Goal: Transaction & Acquisition: Subscribe to service/newsletter

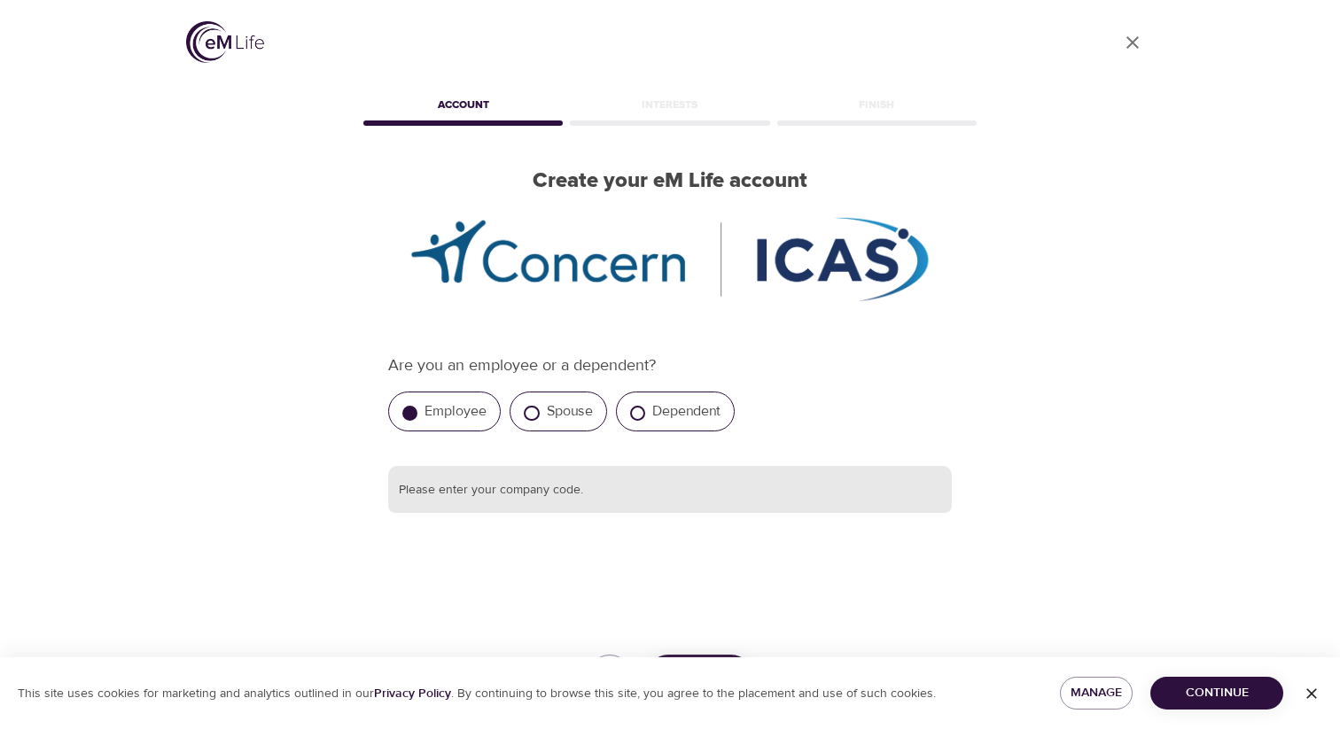
click at [431, 497] on input "text" at bounding box center [670, 490] width 564 height 48
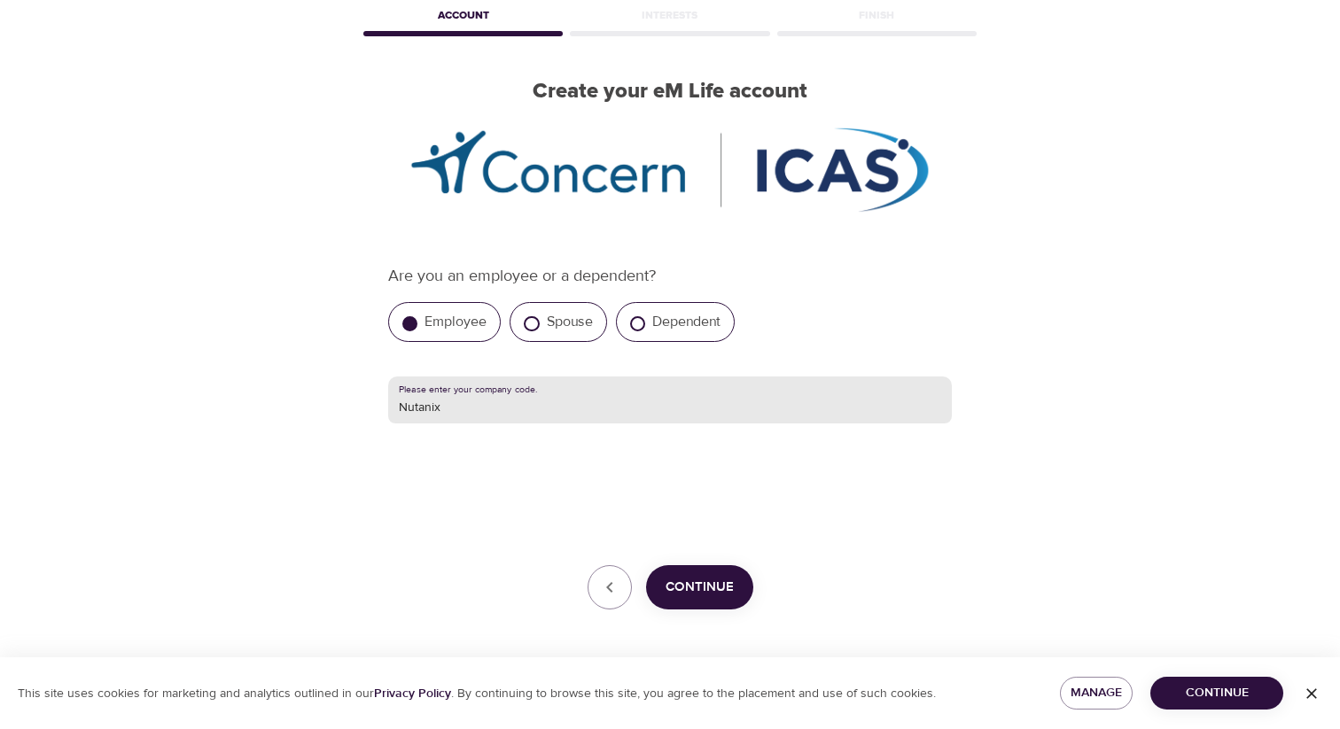
type input "Nutanix"
click at [692, 582] on span "Continue" at bounding box center [700, 587] width 68 height 23
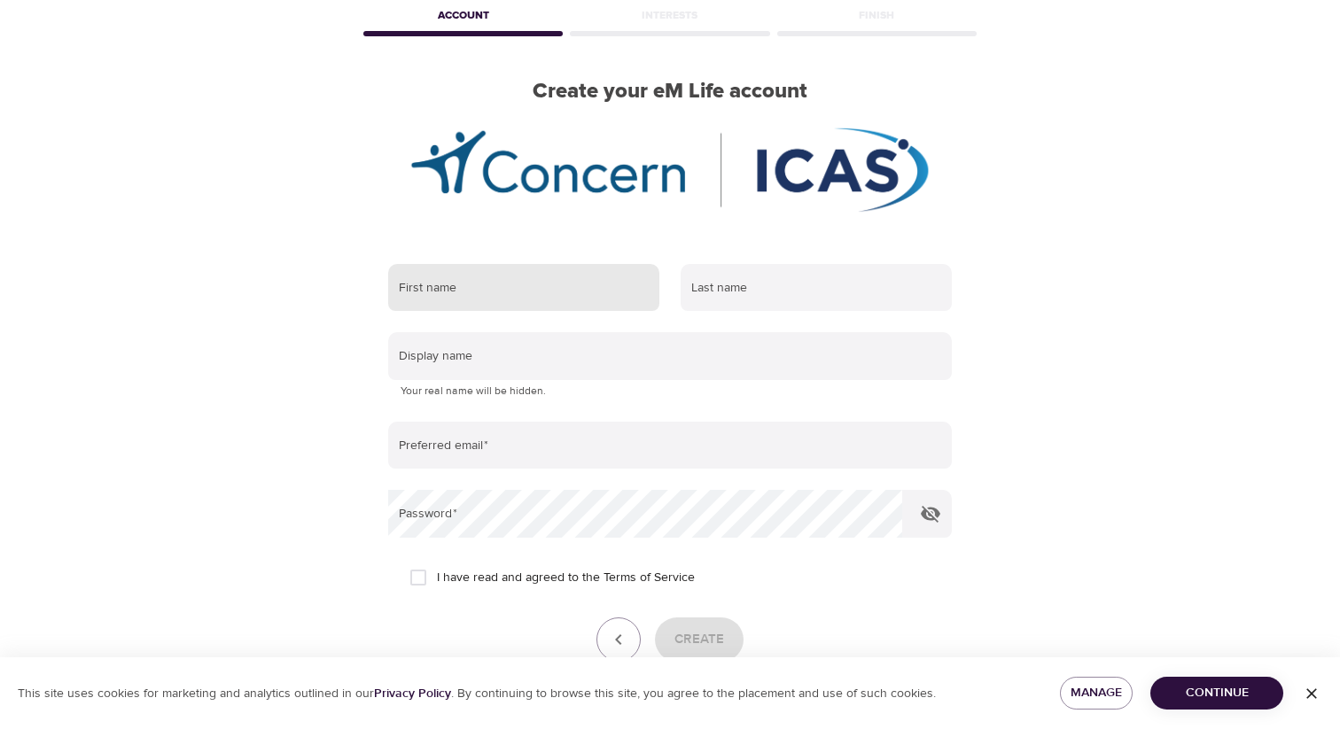
click at [497, 296] on input "text" at bounding box center [523, 288] width 271 height 48
type input "Manasa"
click at [780, 284] on input "text" at bounding box center [816, 288] width 271 height 48
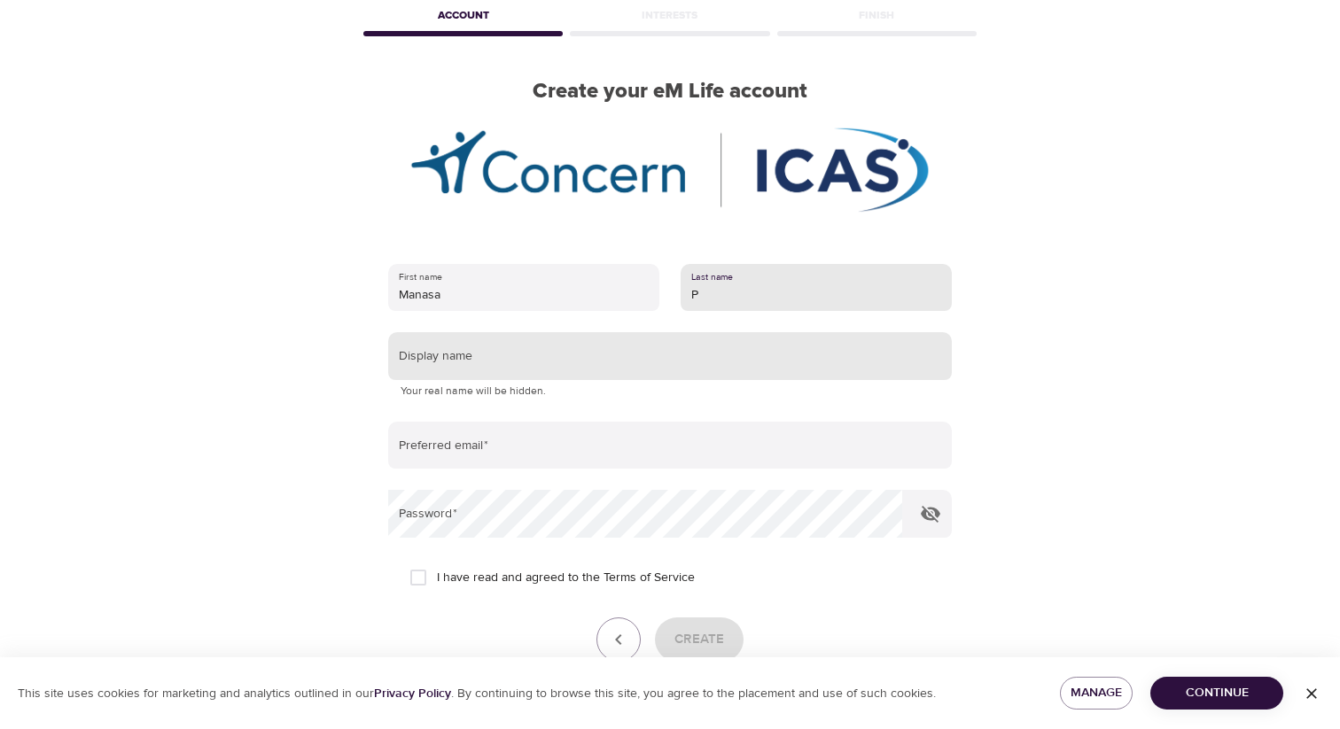
type input "P"
click at [668, 349] on input "text" at bounding box center [670, 356] width 564 height 48
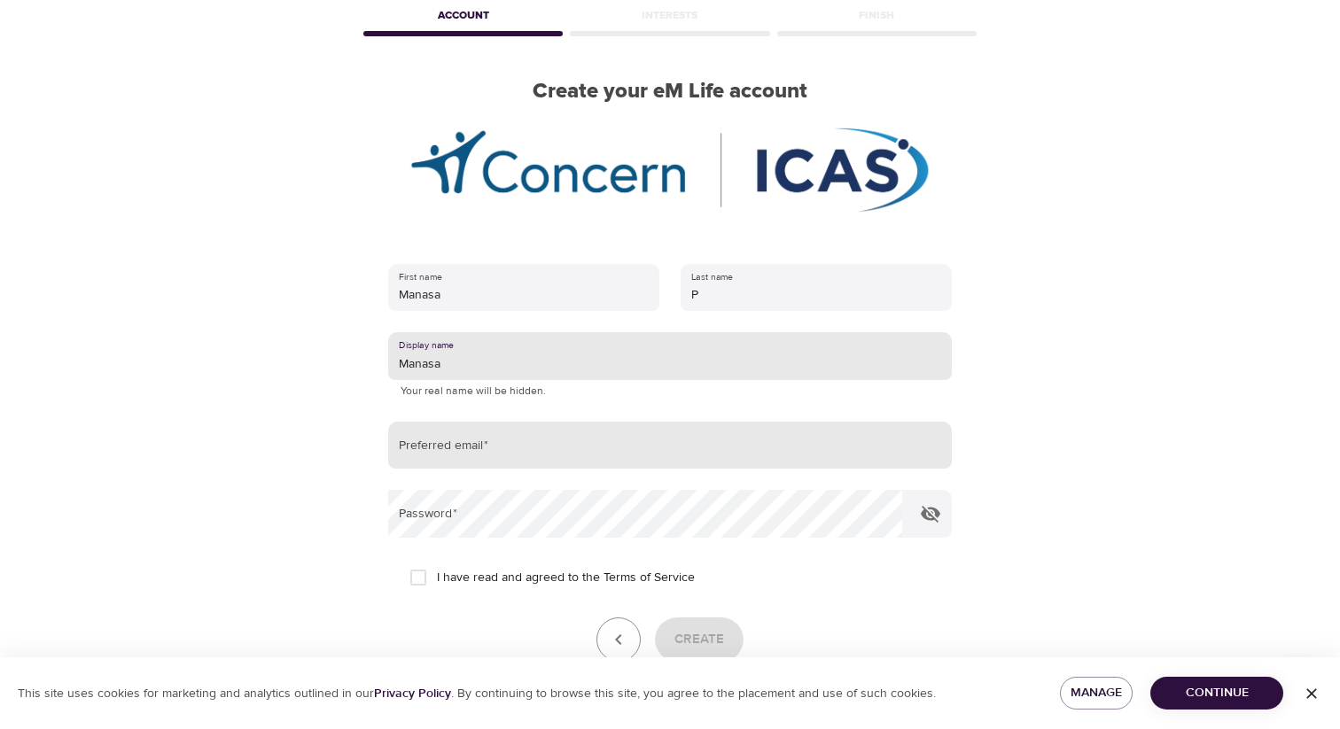
type input "Manasa"
click at [510, 450] on input "email" at bounding box center [670, 446] width 564 height 48
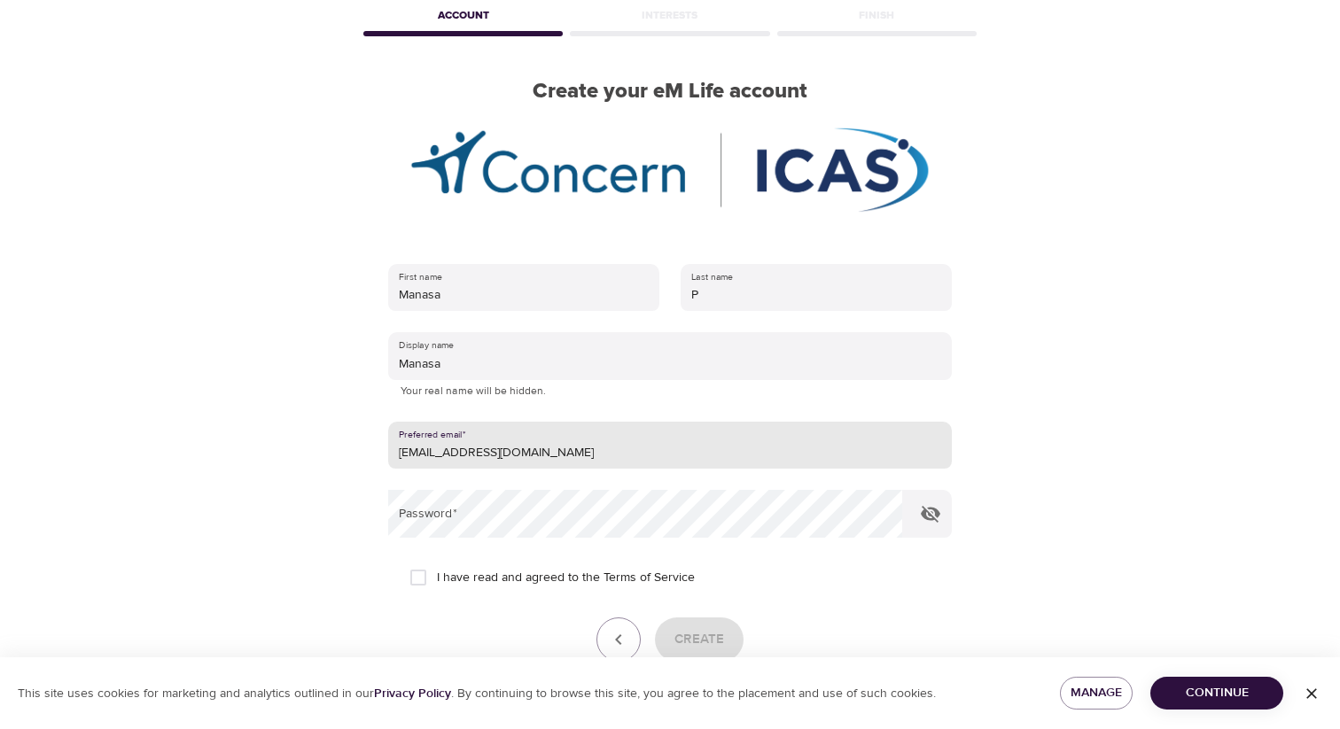
type input "[EMAIL_ADDRESS][DOMAIN_NAME]"
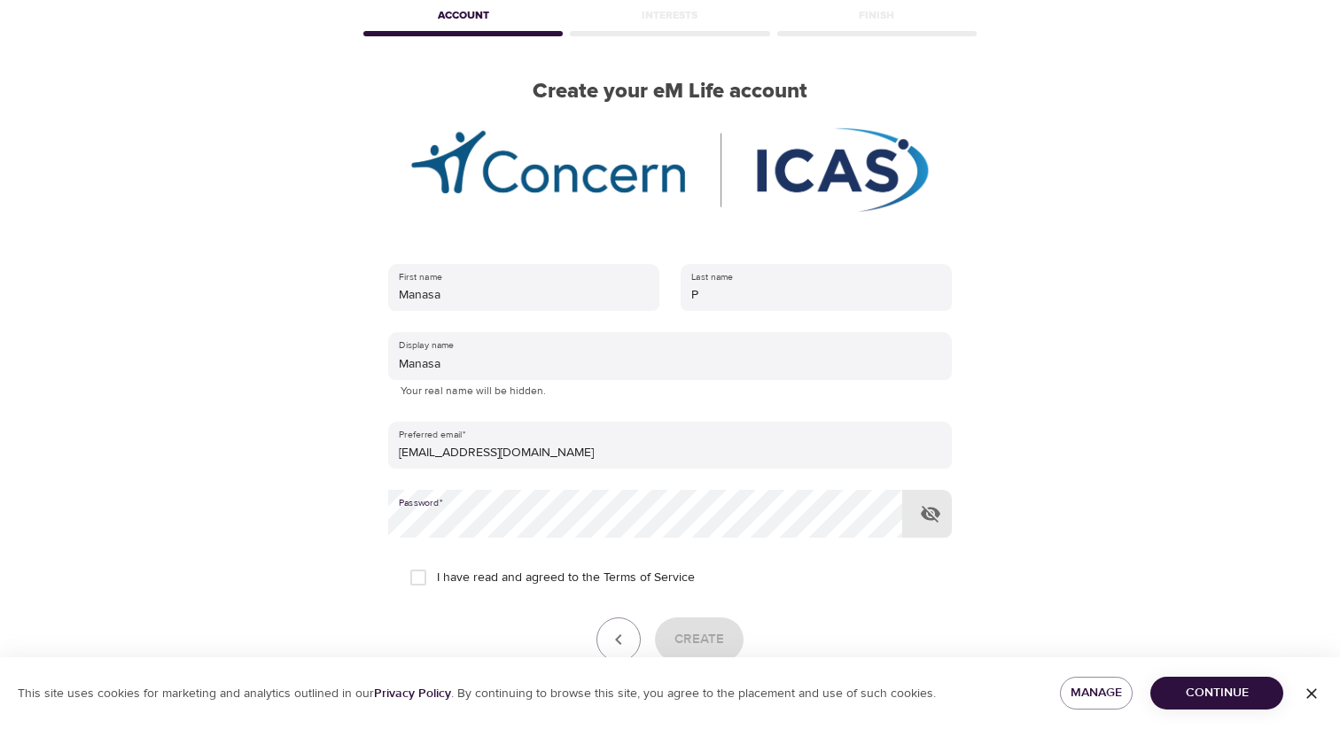
click at [421, 569] on input "I have read and agreed to the Terms of Service" at bounding box center [418, 577] width 37 height 37
checkbox input "true"
click at [708, 639] on span "Create" at bounding box center [699, 639] width 50 height 23
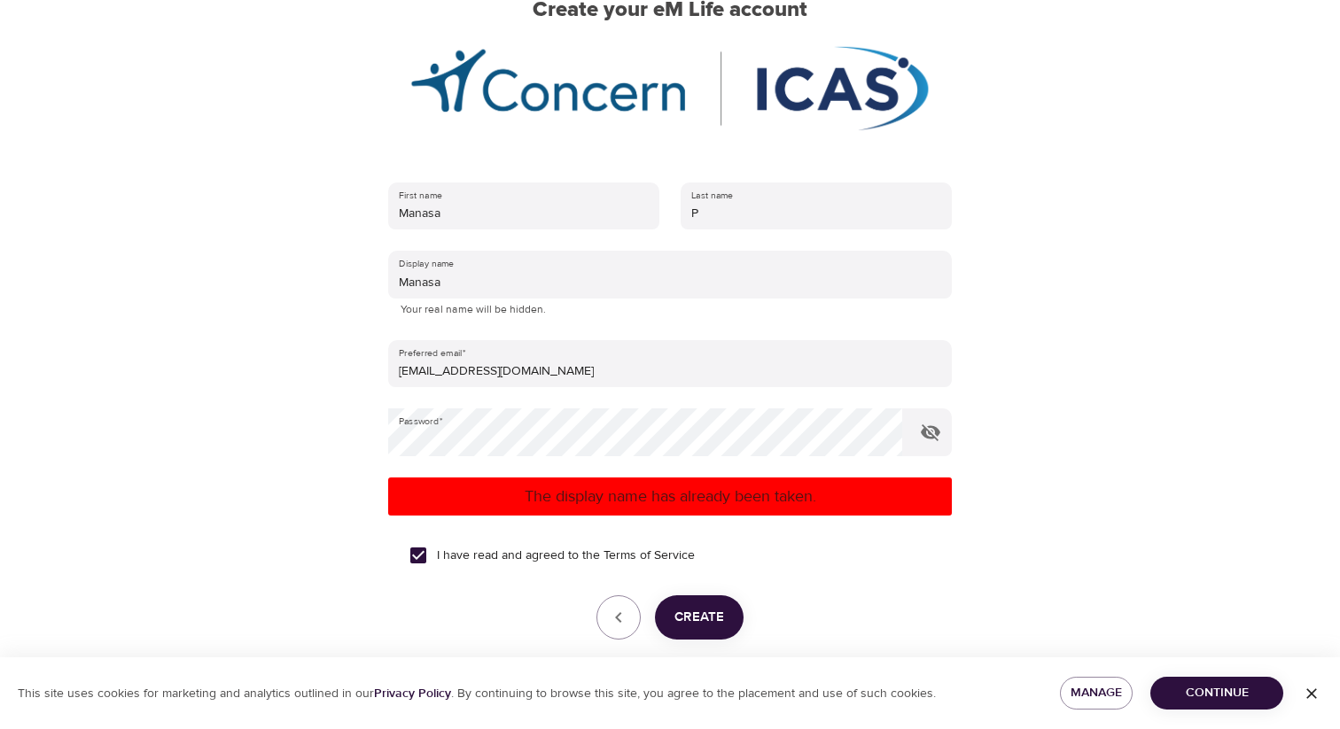
scroll to position [180, 0]
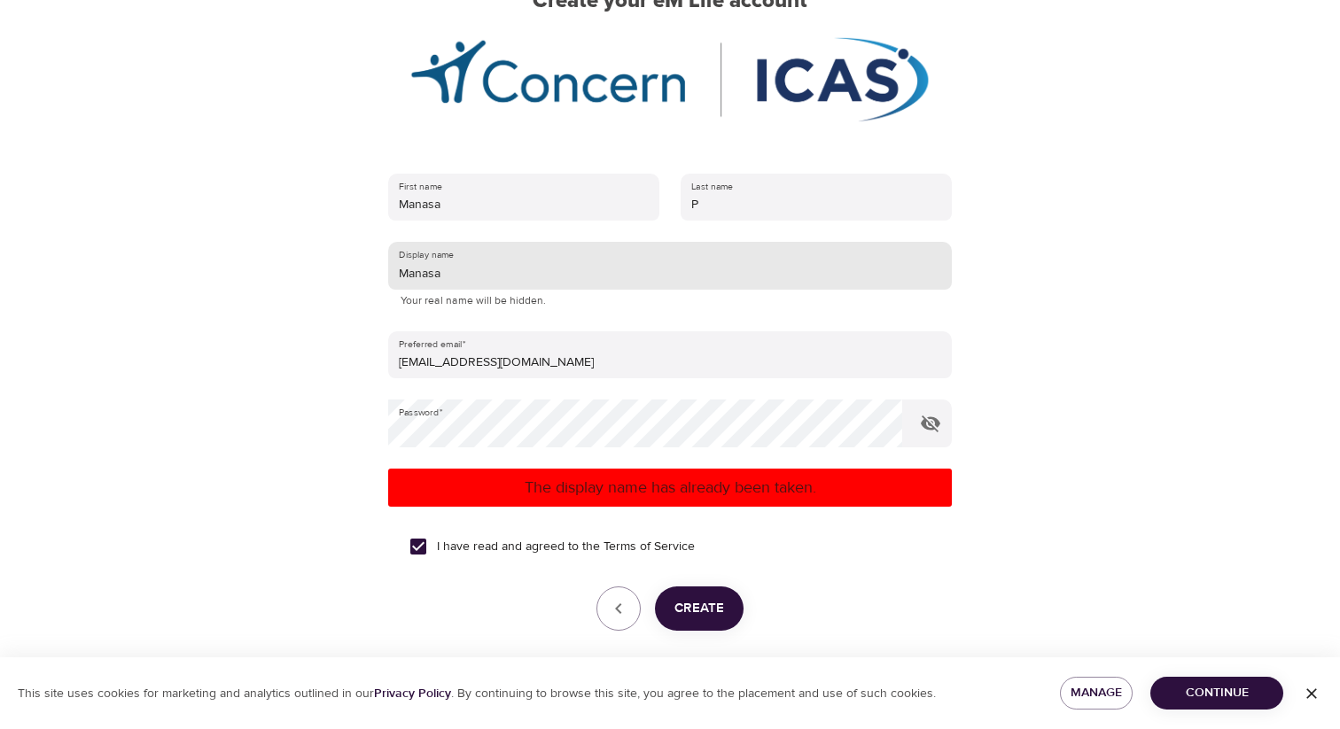
click at [484, 283] on input "Manasa" at bounding box center [670, 266] width 564 height 48
type input "ManasaP"
click at [678, 604] on span "Create" at bounding box center [699, 608] width 50 height 23
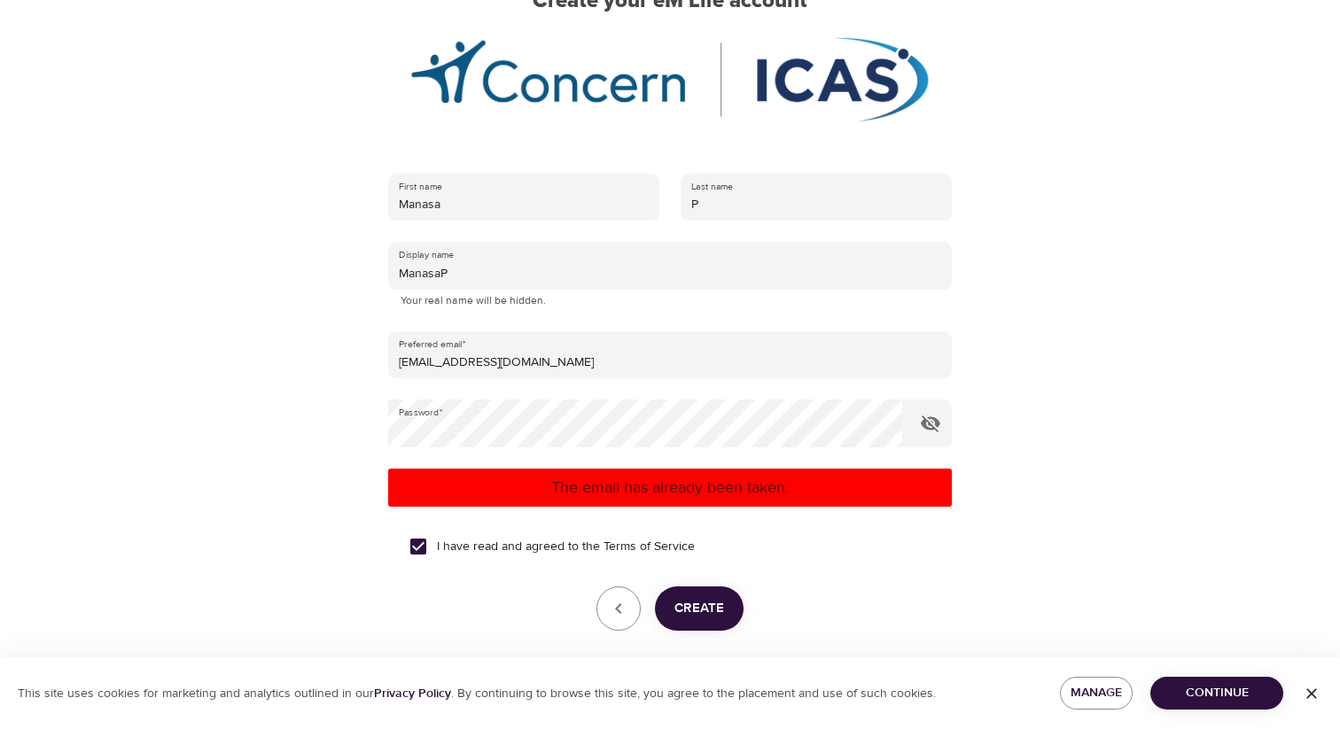
scroll to position [250, 0]
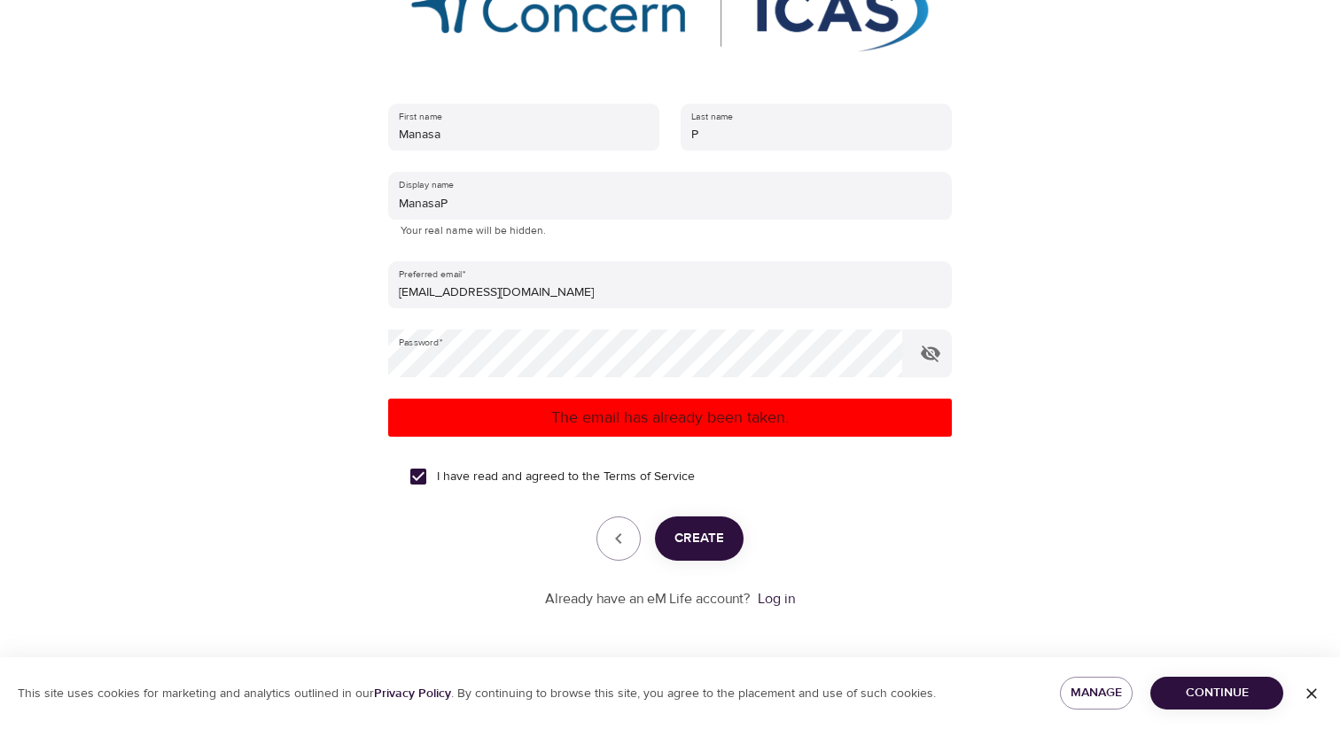
click at [1307, 691] on icon "button" at bounding box center [1312, 694] width 18 height 18
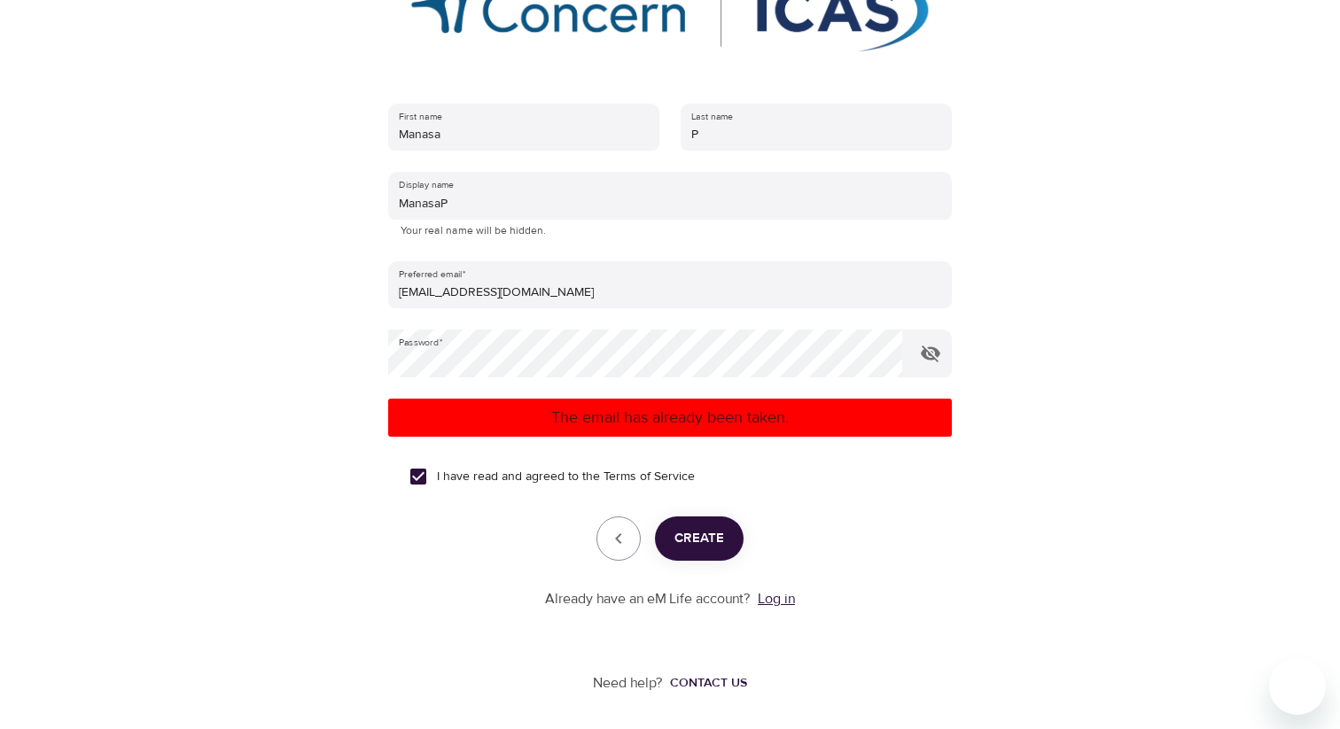
click at [781, 602] on link "Log in" at bounding box center [776, 599] width 37 height 18
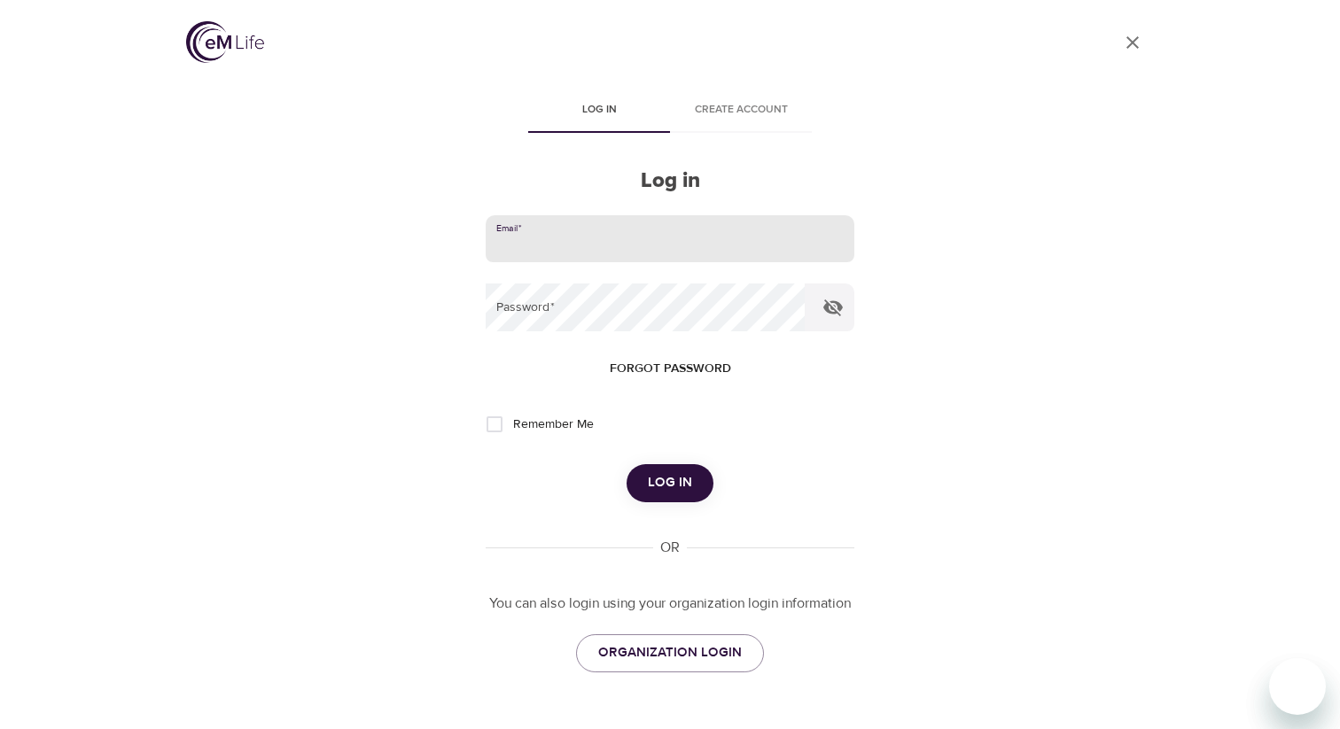
click at [584, 244] on input "email" at bounding box center [670, 239] width 369 height 48
type input "m"
click at [666, 638] on link "ORGANIZATION LOGIN" at bounding box center [670, 653] width 188 height 37
